Goal: Communication & Community: Participate in discussion

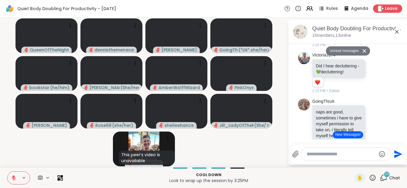
click at [347, 136] on button "New Messages!" at bounding box center [348, 135] width 30 height 7
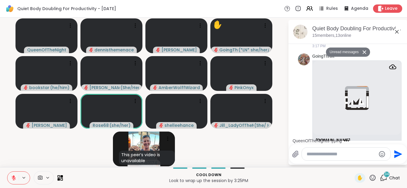
scroll to position [3012, 0]
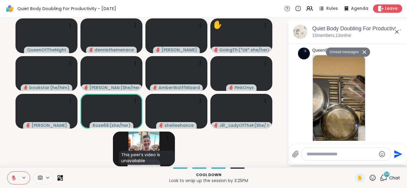
click at [347, 54] on button "Unread messages" at bounding box center [343, 53] width 34 height 10
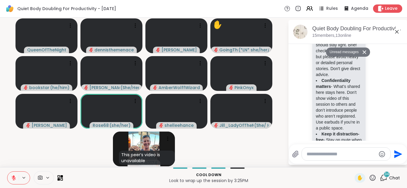
click at [352, 154] on textarea "Type your message" at bounding box center [340, 155] width 69 height 6
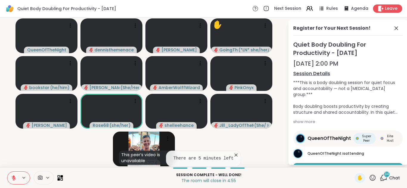
click at [349, 179] on p "The room will close in 4:55" at bounding box center [208, 181] width 284 height 6
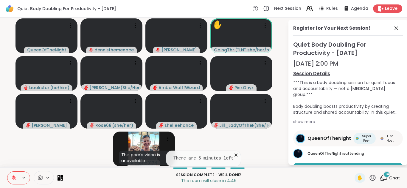
click at [333, 184] on div "Session Complete - well done! The room will close in 4:46" at bounding box center [208, 177] width 284 height 13
click at [333, 184] on div "Session Complete - well done! The room will close in 4:45" at bounding box center [208, 177] width 284 height 13
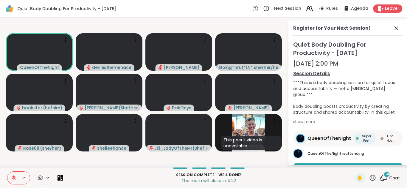
click at [329, 180] on p "The room will close in 4:22" at bounding box center [208, 181] width 284 height 6
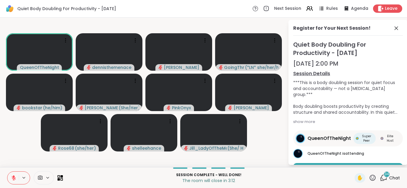
click at [302, 179] on p "The room will close in 3:12" at bounding box center [208, 181] width 284 height 6
click at [302, 179] on p "The room will close in 3:11" at bounding box center [208, 181] width 284 height 6
click at [388, 8] on span "Leave" at bounding box center [391, 9] width 13 height 6
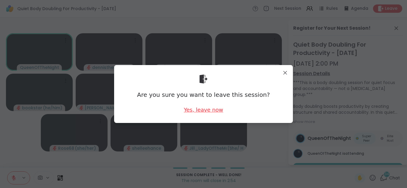
click at [201, 109] on div "Yes, leave now" at bounding box center [203, 109] width 39 height 7
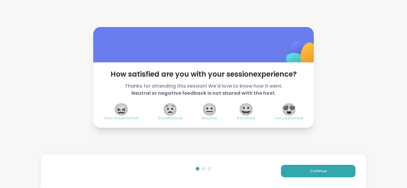
click at [290, 109] on span "😍" at bounding box center [288, 109] width 15 height 11
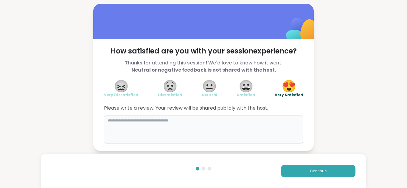
click at [235, 119] on textarea at bounding box center [203, 130] width 199 height 29
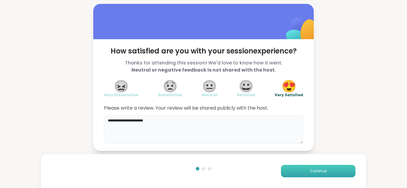
type textarea "**********"
click at [316, 171] on span "Continue" at bounding box center [318, 171] width 17 height 5
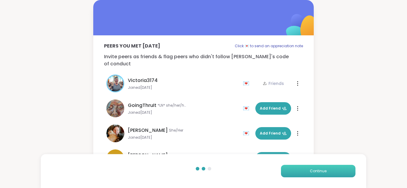
click at [316, 171] on span "Continue" at bounding box center [318, 171] width 17 height 5
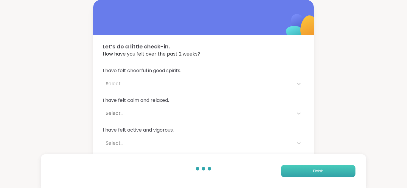
click at [316, 171] on span "Finish" at bounding box center [318, 171] width 10 height 5
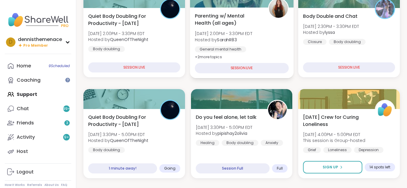
scroll to position [119, 0]
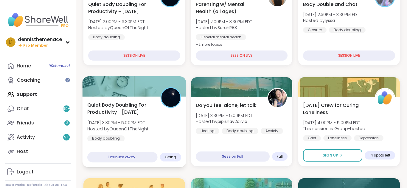
click at [125, 126] on b "QueenOfTheNight" at bounding box center [128, 129] width 39 height 6
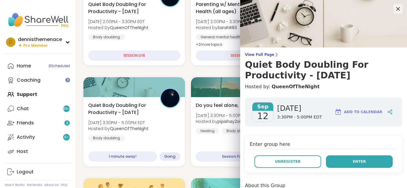
click at [359, 160] on span "Enter" at bounding box center [358, 161] width 13 height 5
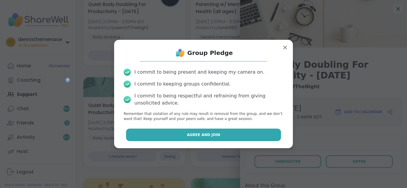
click at [200, 134] on span "Agree and Join" at bounding box center [203, 134] width 33 height 5
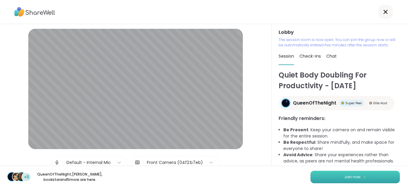
click at [354, 175] on span "Join now" at bounding box center [352, 177] width 16 height 5
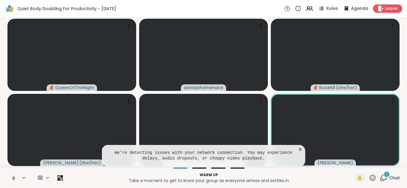
click at [334, 179] on p "Take a moment to get to know your group as everyone arrives and settles in" at bounding box center [208, 181] width 284 height 6
click at [301, 149] on icon at bounding box center [300, 149] width 3 height 3
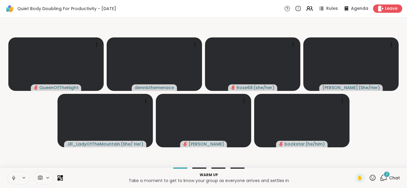
click at [13, 176] on icon at bounding box center [13, 178] width 5 height 5
click at [395, 178] on span "Chat" at bounding box center [394, 178] width 11 height 6
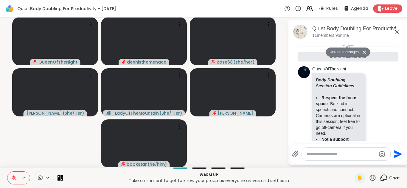
scroll to position [245, 0]
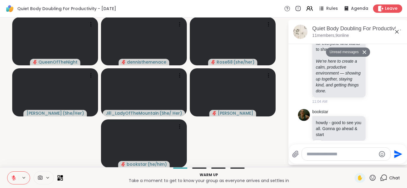
click at [344, 156] on textarea "Type your message" at bounding box center [340, 155] width 69 height 6
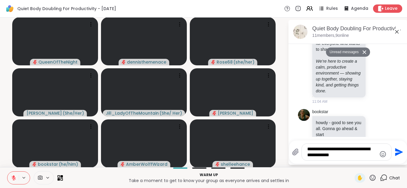
type textarea "**********"
click at [280, 159] on video-player-container "QueenOfTheNight dennisthemenace Rose68 ( she/her ) [PERSON_NAME] ( She/Her ) [P…" at bounding box center [144, 92] width 280 height 145
click at [396, 152] on icon "Send" at bounding box center [398, 153] width 10 height 10
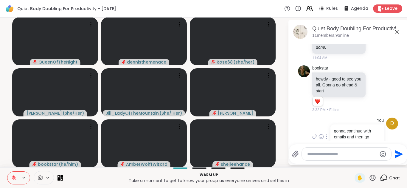
click at [299, 116] on div "d You gonna continue with emails and then go outside 3:34 PM • Sent" at bounding box center [348, 138] width 100 height 44
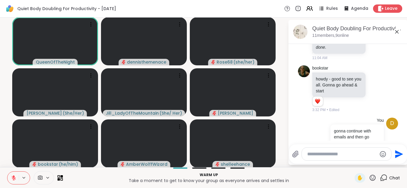
click at [328, 153] on textarea "Type your message" at bounding box center [341, 155] width 69 height 6
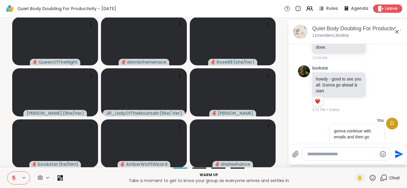
click at [13, 177] on icon at bounding box center [14, 177] width 2 height 2
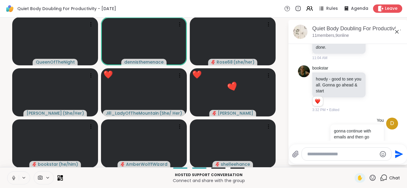
click at [13, 177] on icon at bounding box center [13, 178] width 5 height 5
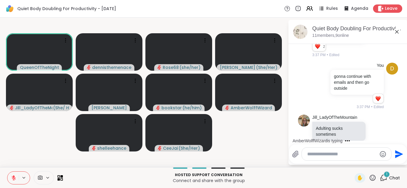
scroll to position [390, 0]
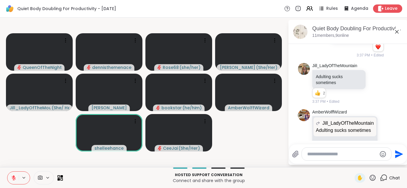
click at [13, 176] on icon at bounding box center [14, 177] width 2 height 2
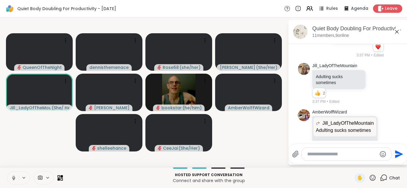
click at [14, 177] on icon at bounding box center [13, 178] width 5 height 5
click at [261, 3] on div "Quiet Body Doubling For Productivity - [DATE] Rules Agenda Leave" at bounding box center [203, 9] width 407 height 18
